Goal: Check status: Check status

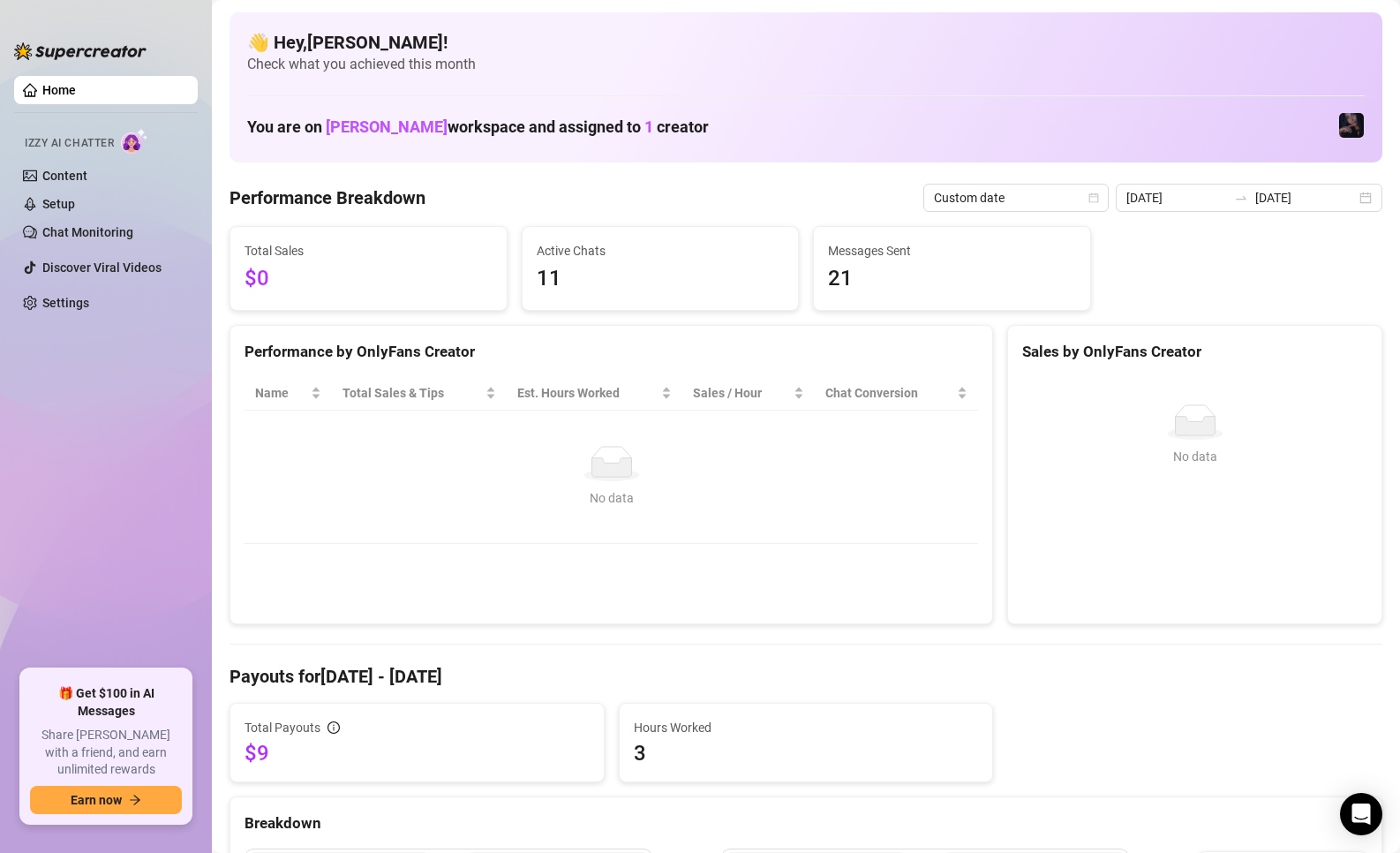
scroll to position [88, 0]
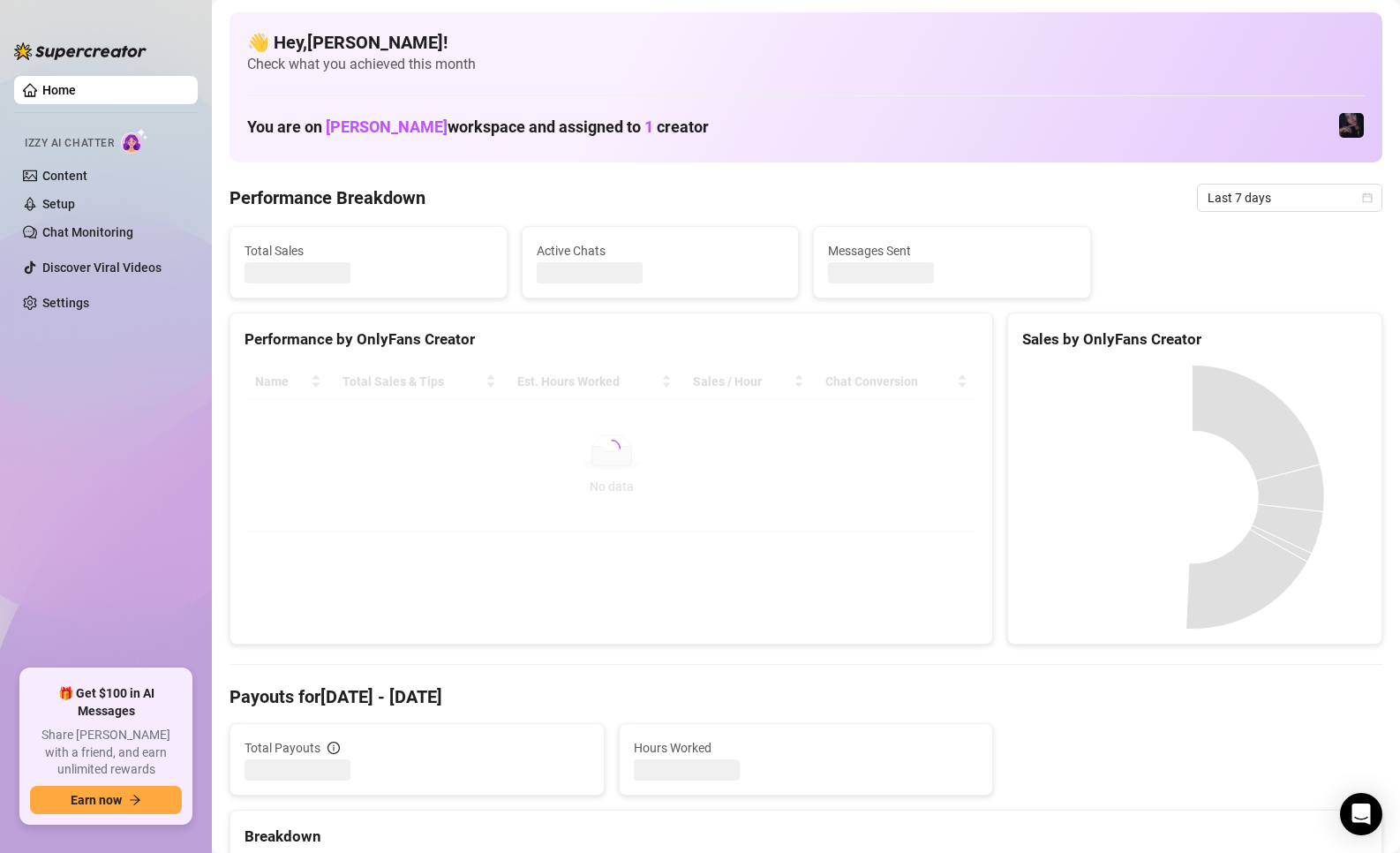
click at [105, 495] on ul "Home Izzy AI Chatter Content Setup Chat Monitoring Discover Viral Videos Settin…" at bounding box center [106, 366] width 183 height 593
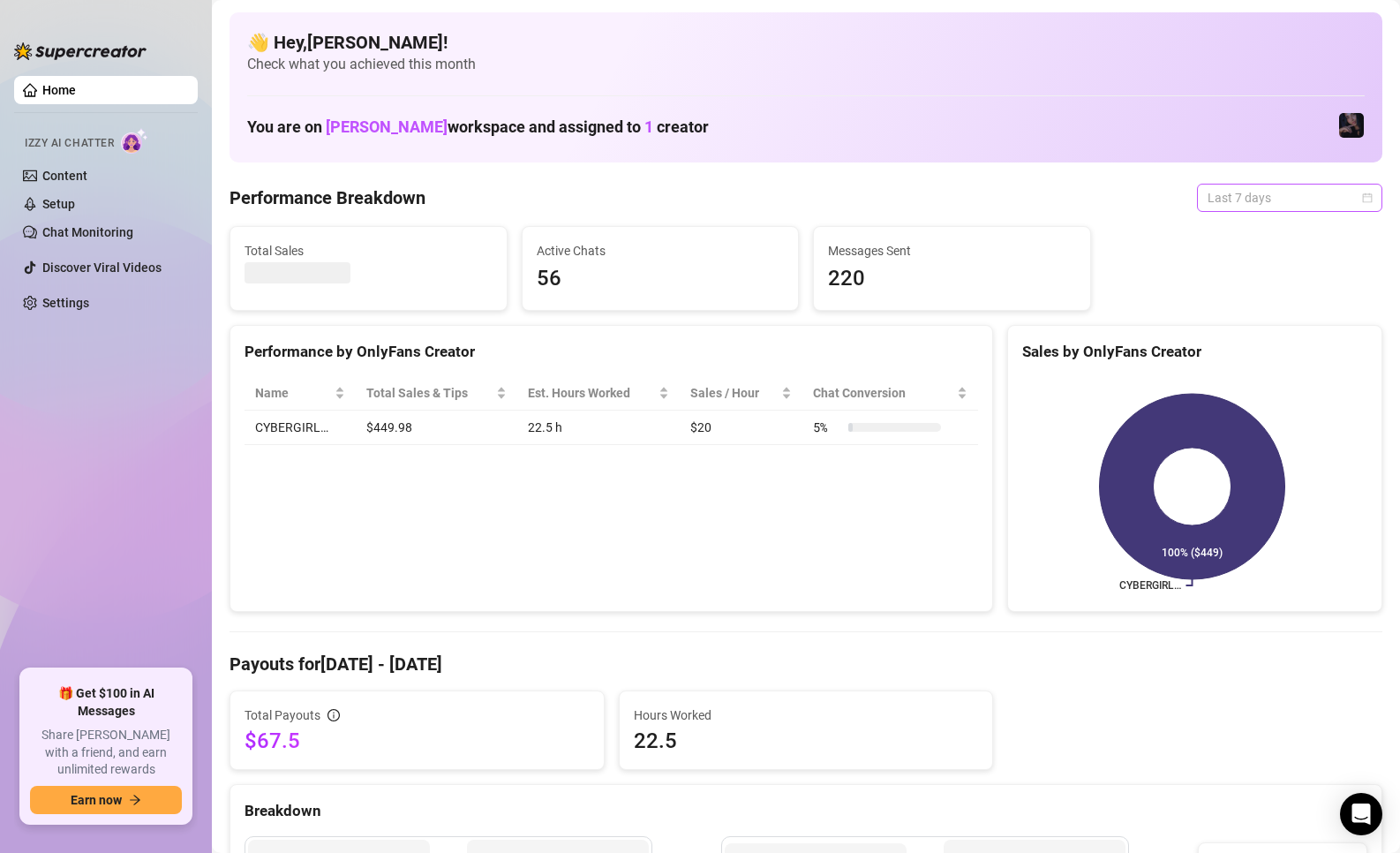
click at [1259, 202] on span "Last 7 days" at bounding box center [1290, 197] width 165 height 26
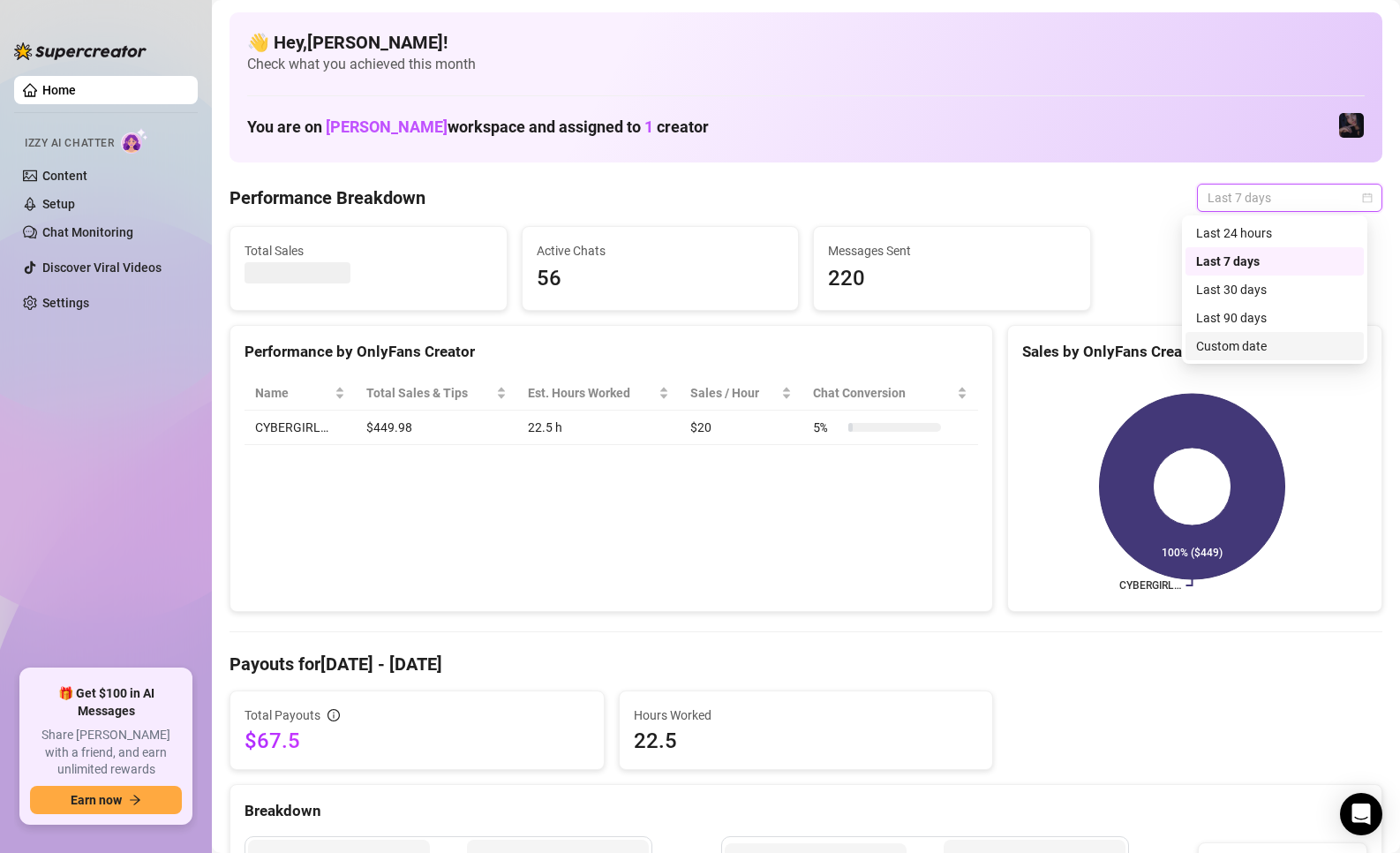
click at [1225, 347] on div "Custom date" at bounding box center [1275, 346] width 157 height 20
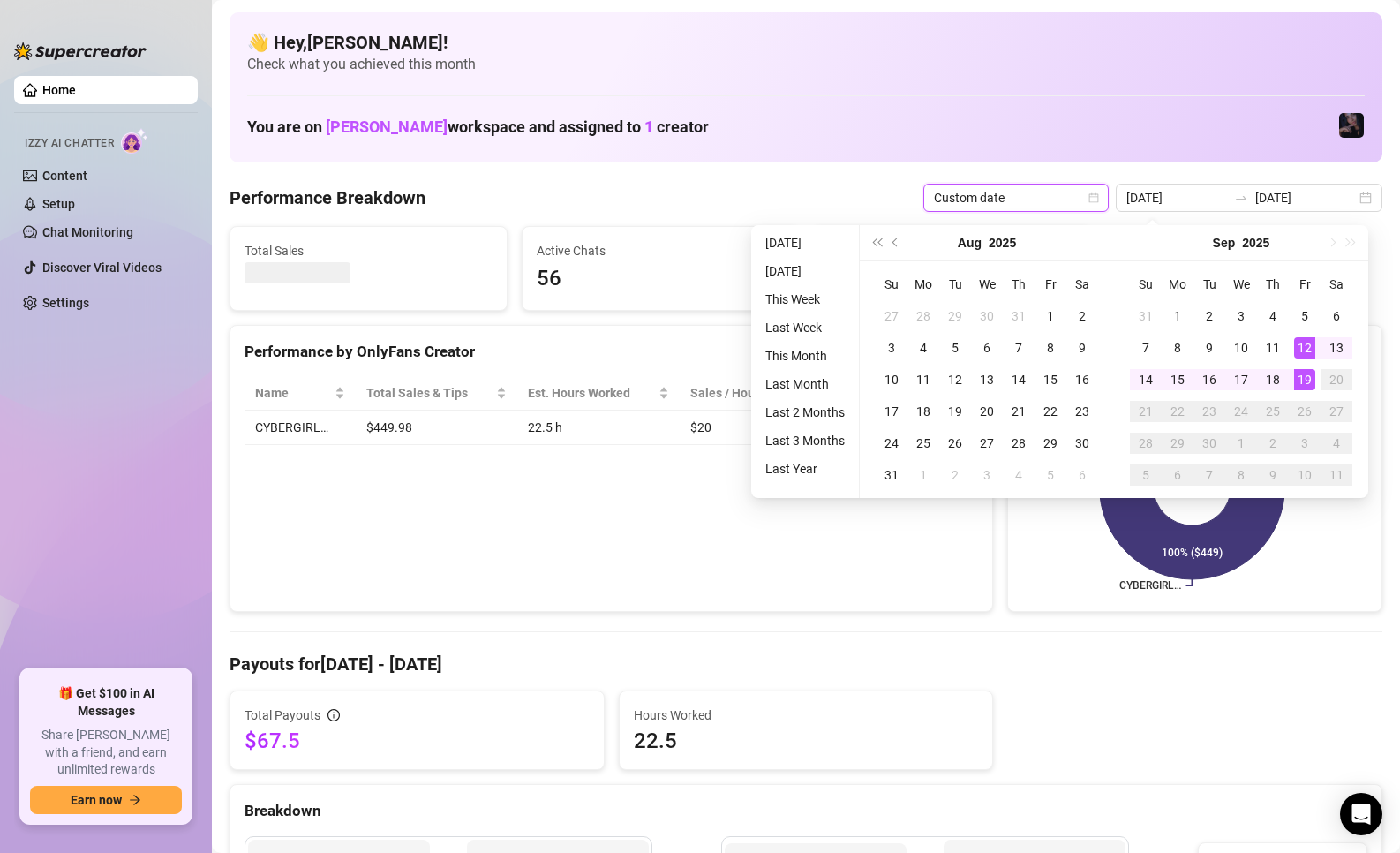
type input "[DATE]"
click at [1304, 385] on div "19" at bounding box center [1304, 379] width 22 height 22
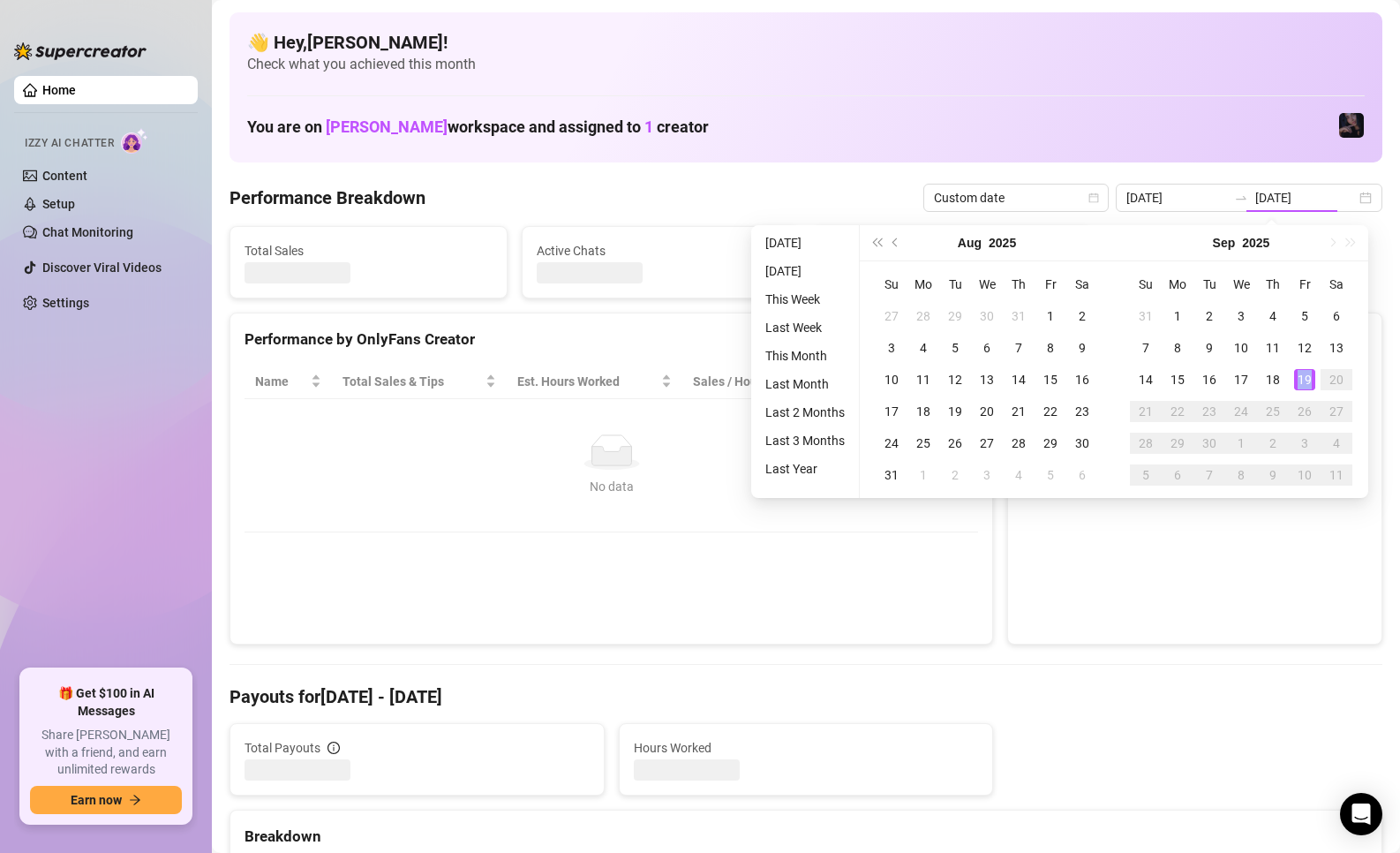
type input "[DATE]"
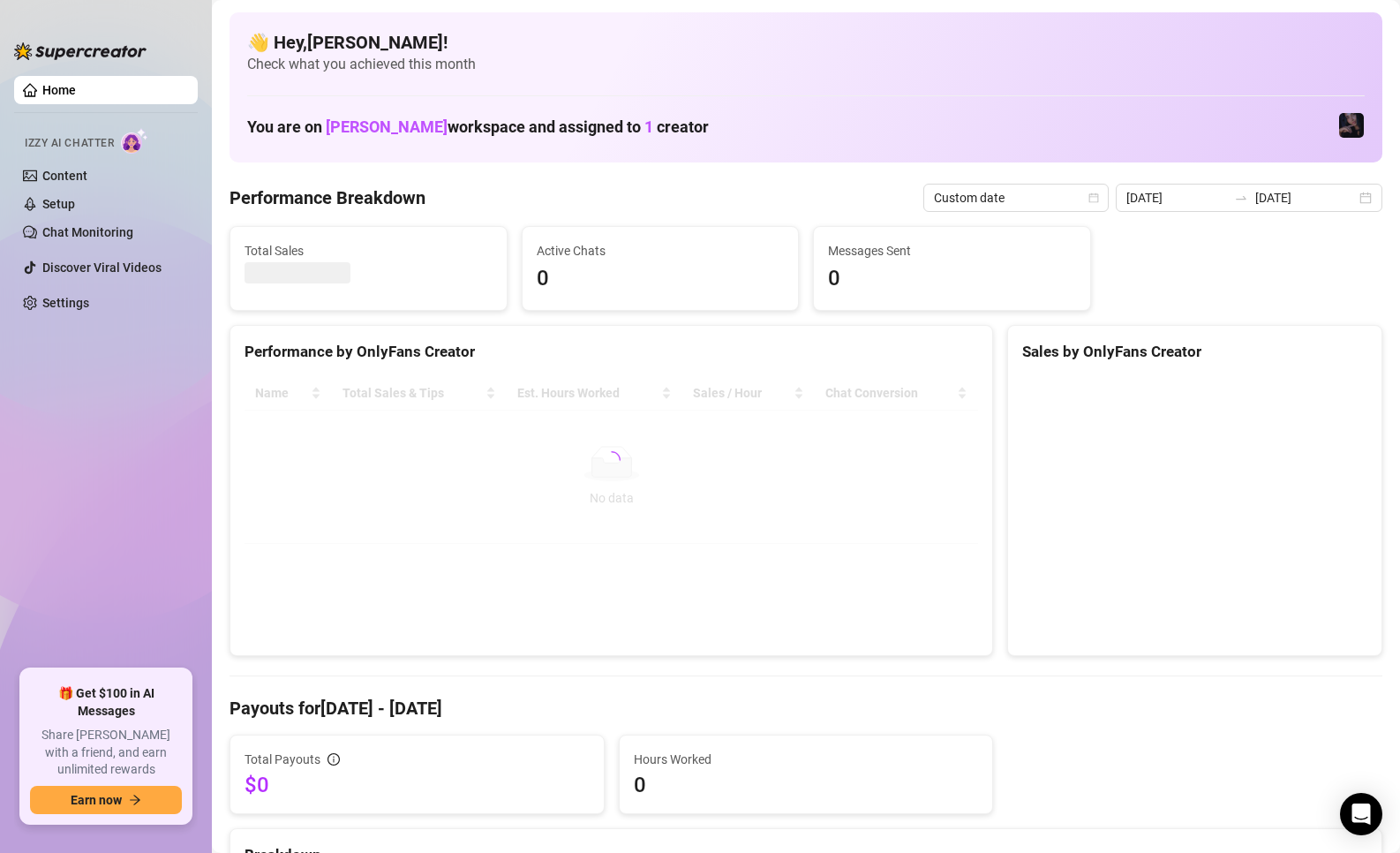
click at [1259, 422] on canvas at bounding box center [1191, 508] width 339 height 265
